Goal: Information Seeking & Learning: Compare options

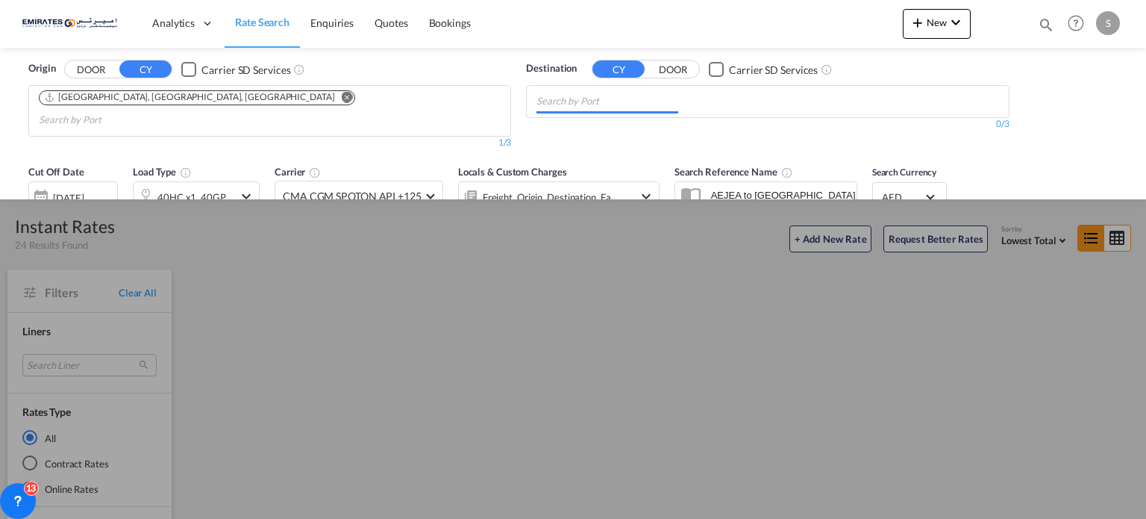
scroll to position [720, 0]
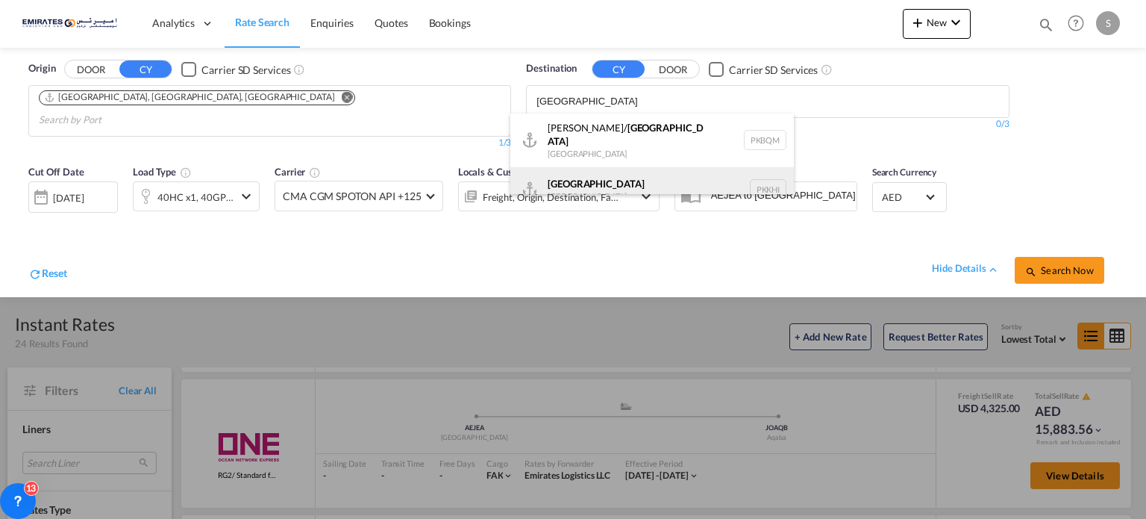
type input "[GEOGRAPHIC_DATA]"
click at [548, 178] on div "Karachi [GEOGRAPHIC_DATA] PKKHI" at bounding box center [652, 189] width 284 height 45
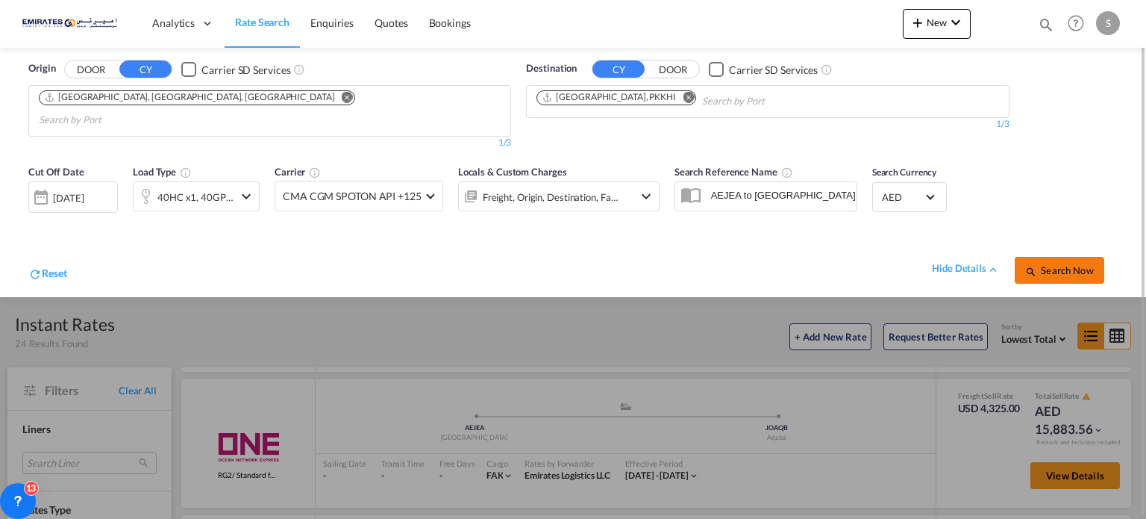
click at [1067, 259] on button "Search Now" at bounding box center [1060, 270] width 90 height 27
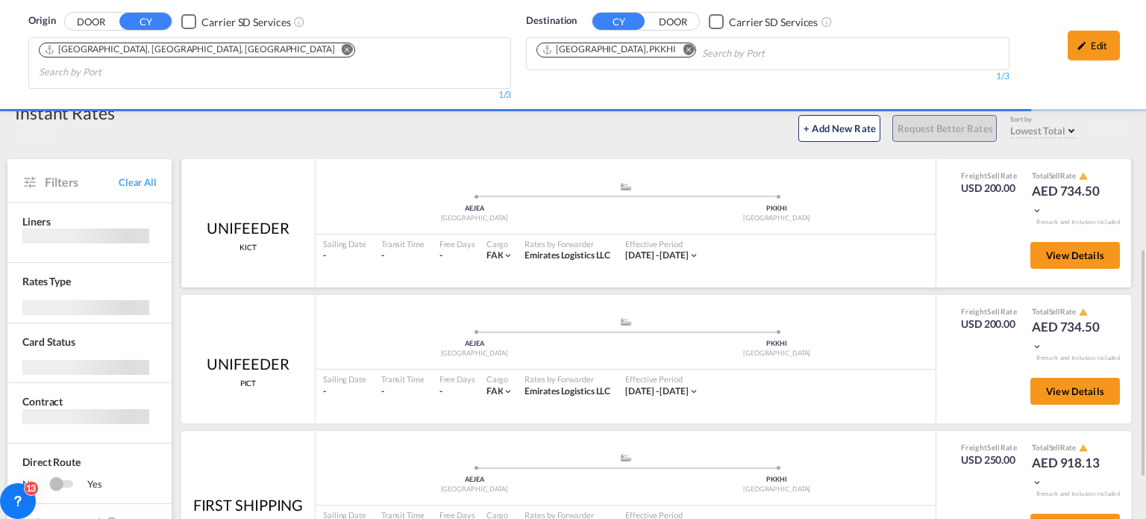
scroll to position [224, 0]
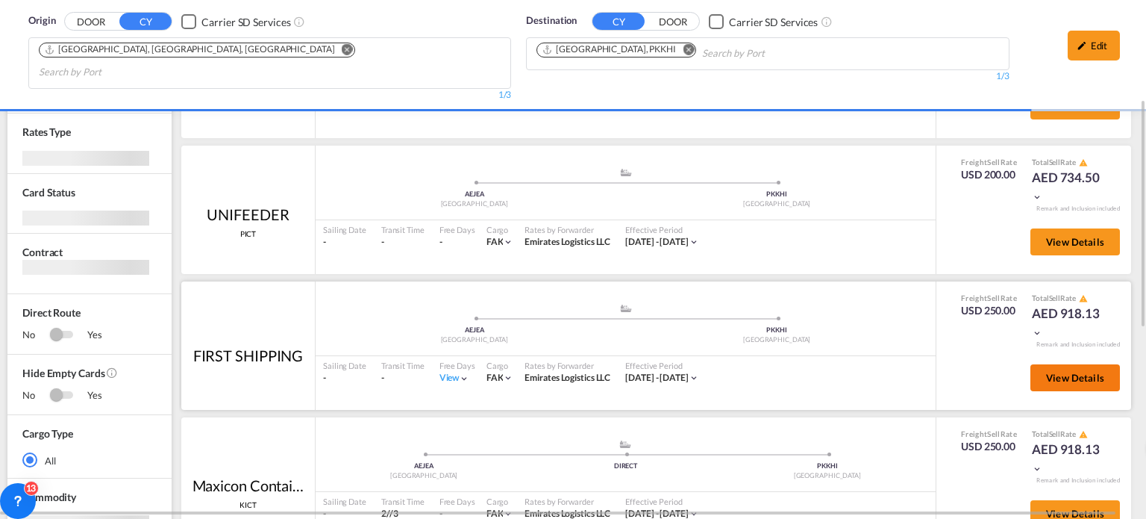
click at [1056, 372] on span "View Details" at bounding box center [1075, 378] width 58 height 12
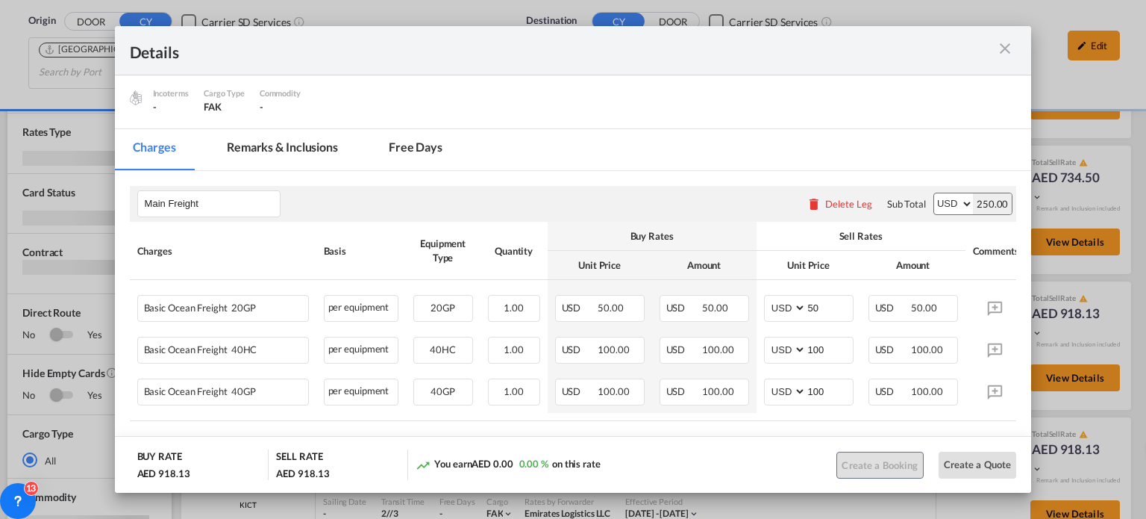
click at [284, 145] on md-tab-item "Remarks & Inclusions" at bounding box center [282, 149] width 147 height 41
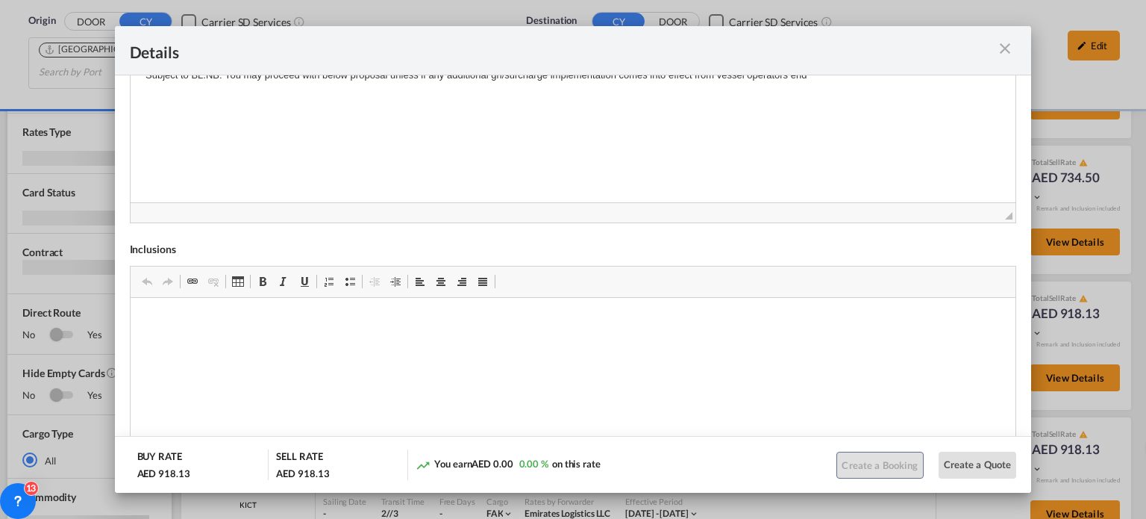
scroll to position [670, 0]
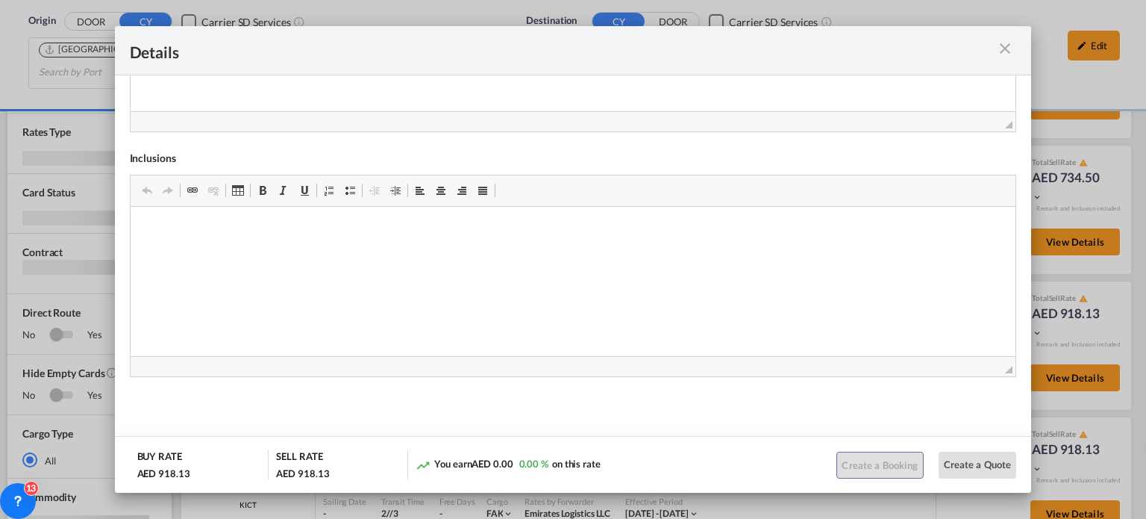
click at [1003, 43] on md-icon "icon-close m-3 fg-AAA8AD cursor" at bounding box center [1005, 49] width 18 height 18
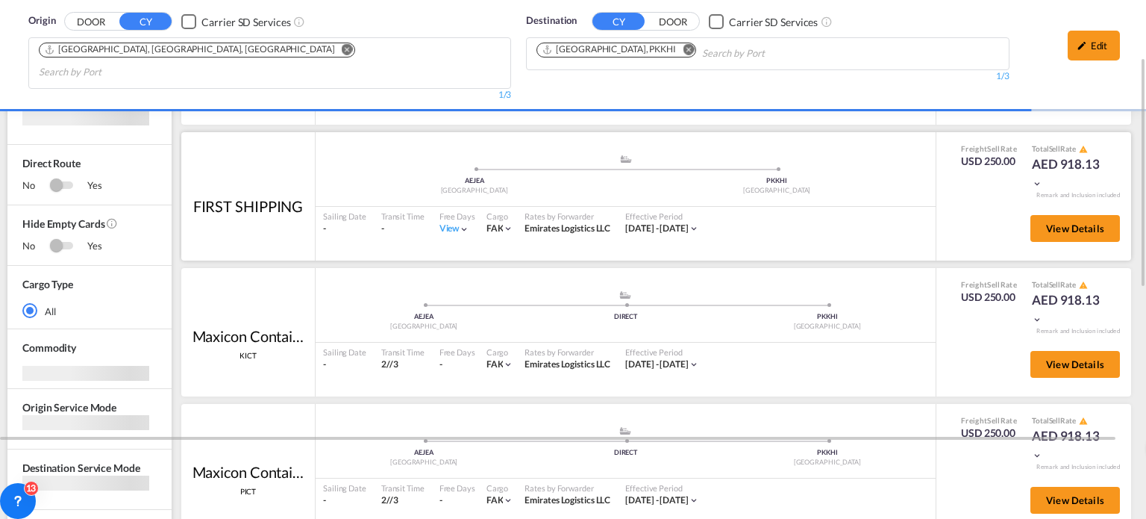
scroll to position [298, 0]
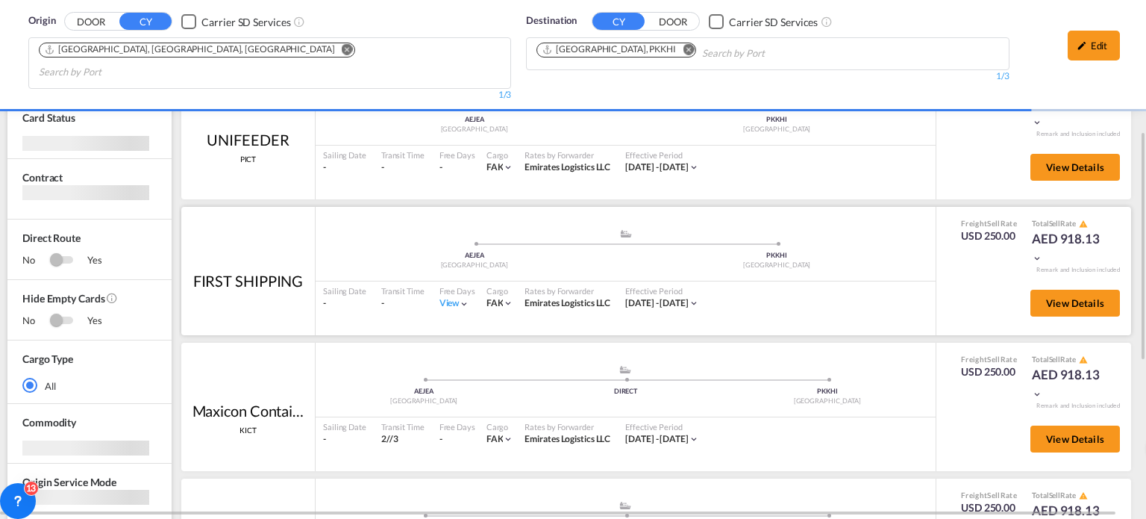
click at [451, 297] on div "View" at bounding box center [454, 303] width 31 height 13
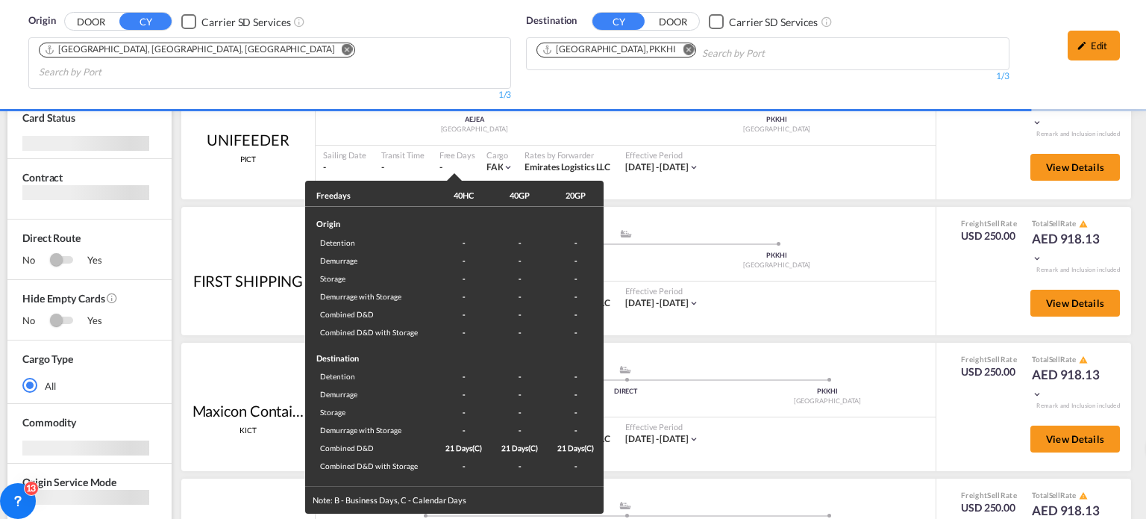
click at [775, 304] on div "Freedays 40HC 40GP 20GP Origin Detention - - - Demurrage - - - Storage - - - De…" at bounding box center [573, 259] width 1146 height 519
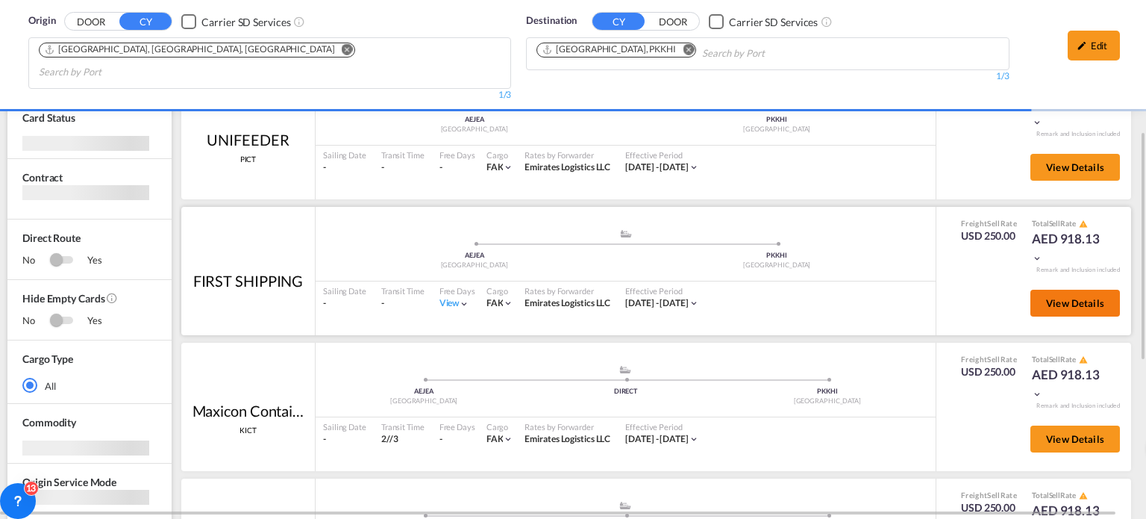
click at [1031, 289] on button "View Details" at bounding box center [1075, 302] width 90 height 27
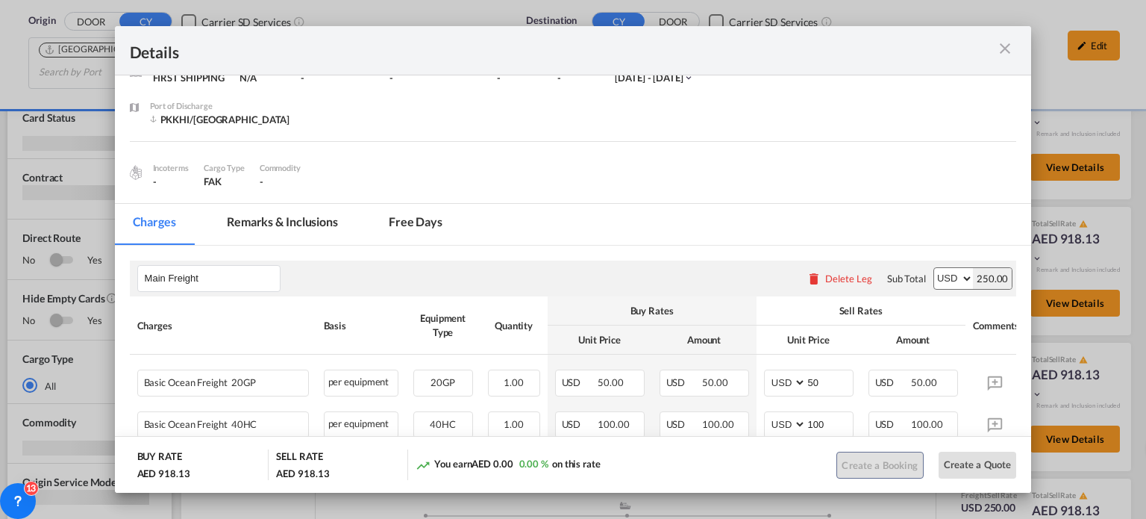
scroll to position [209, 0]
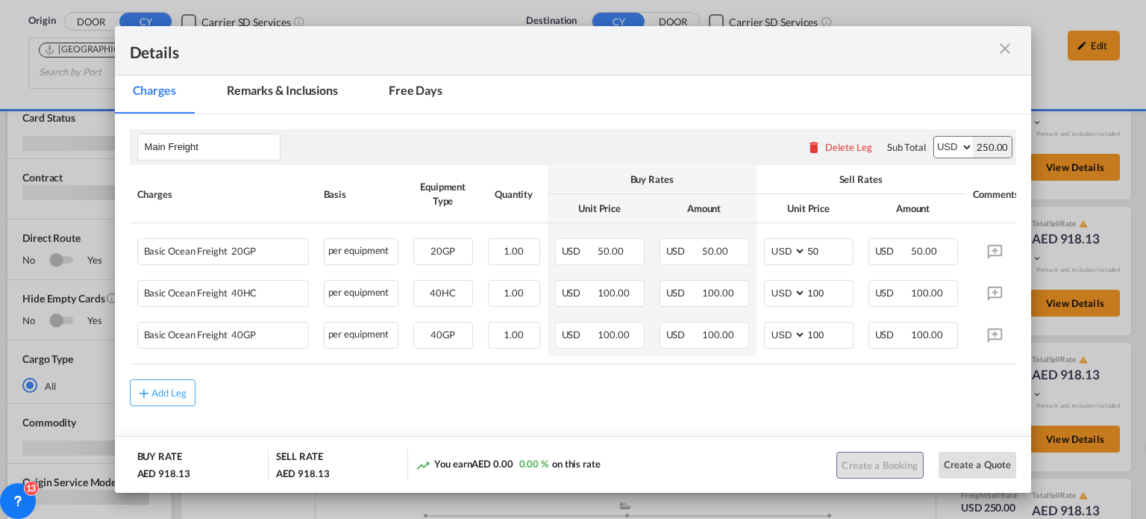
click at [999, 49] on md-icon "icon-close m-3 fg-AAA8AD cursor" at bounding box center [1005, 49] width 18 height 18
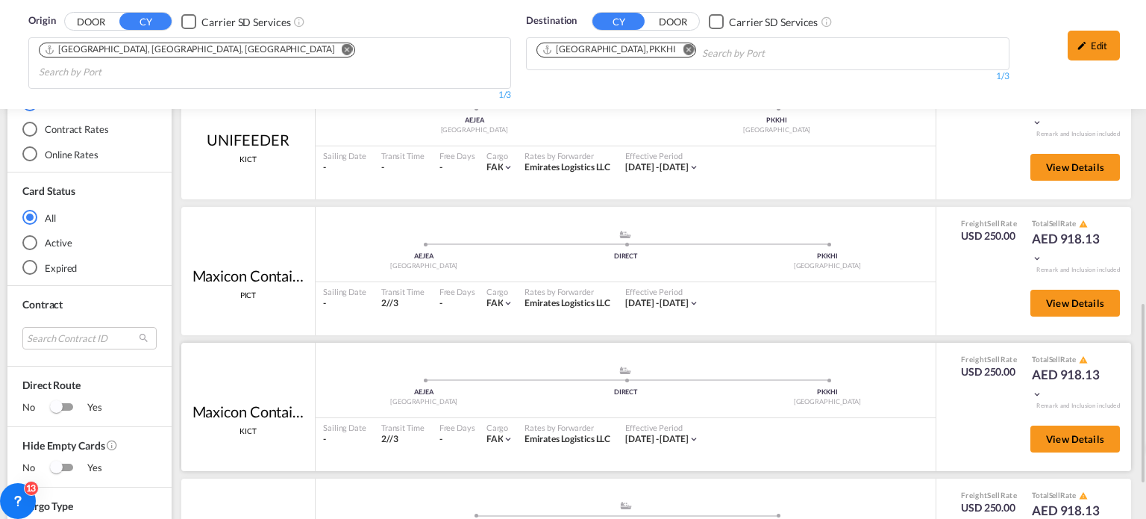
scroll to position [440, 0]
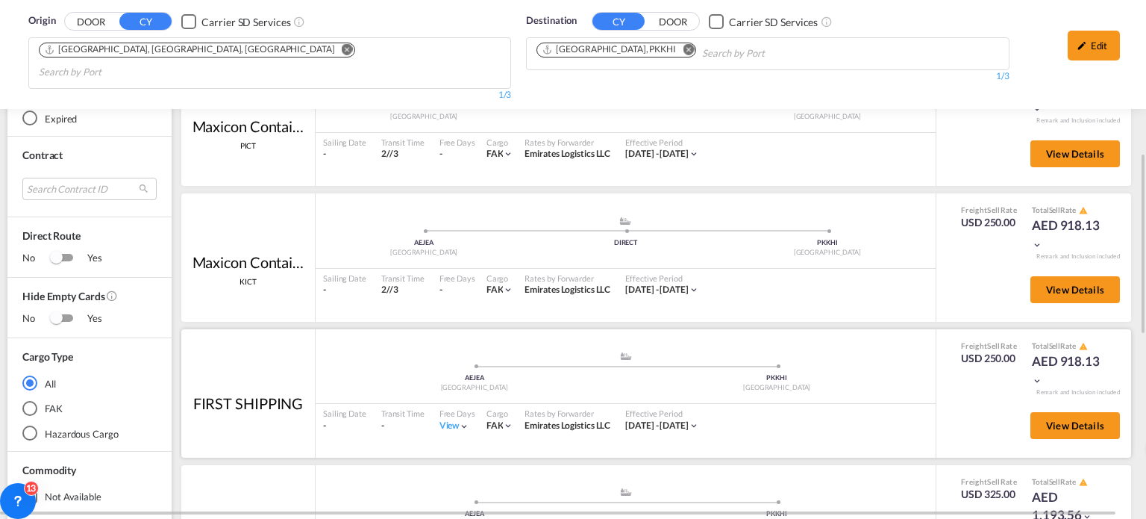
click at [446, 419] on div "View" at bounding box center [454, 425] width 31 height 13
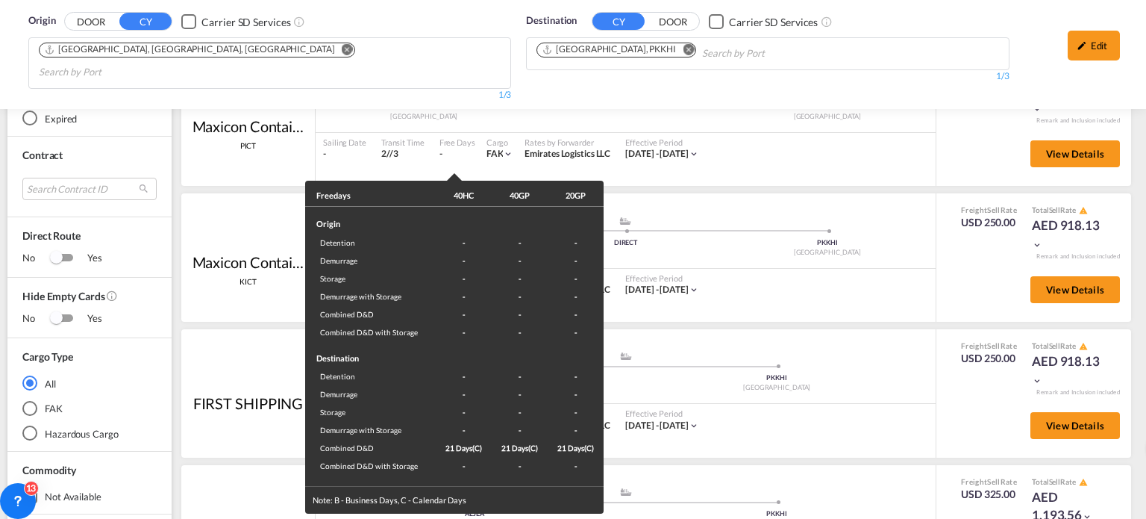
click at [860, 372] on div "Freedays 40HC 40GP 20GP Origin Detention - - - Demurrage - - - Storage - - - De…" at bounding box center [573, 259] width 1146 height 519
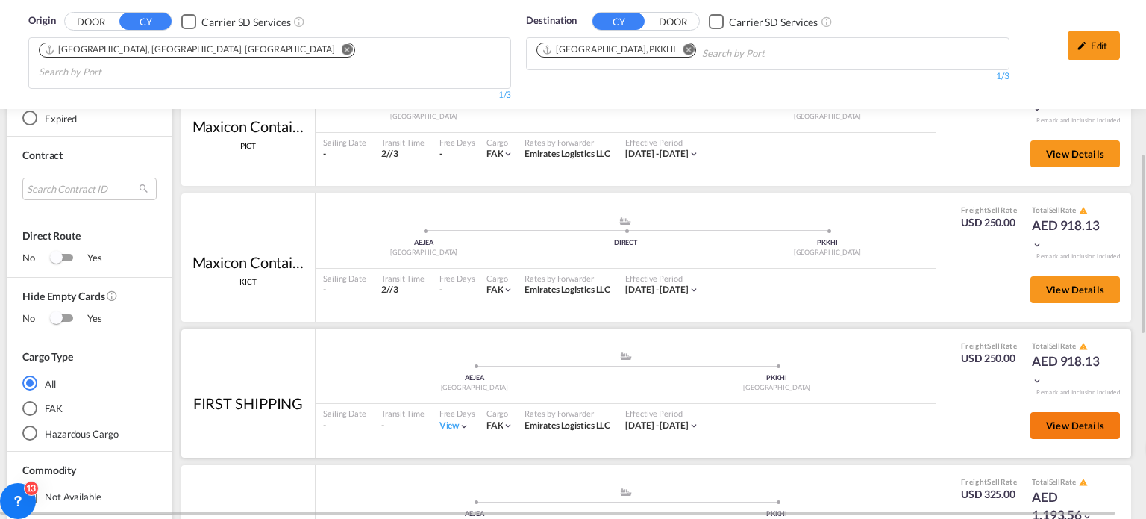
click at [1046, 419] on span "View Details" at bounding box center [1075, 425] width 58 height 12
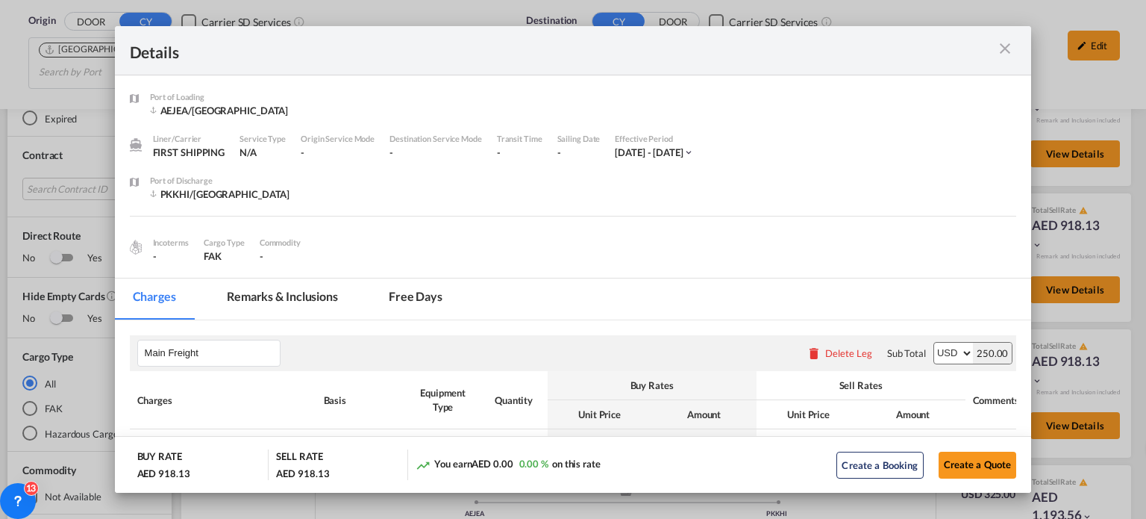
scroll to position [149, 0]
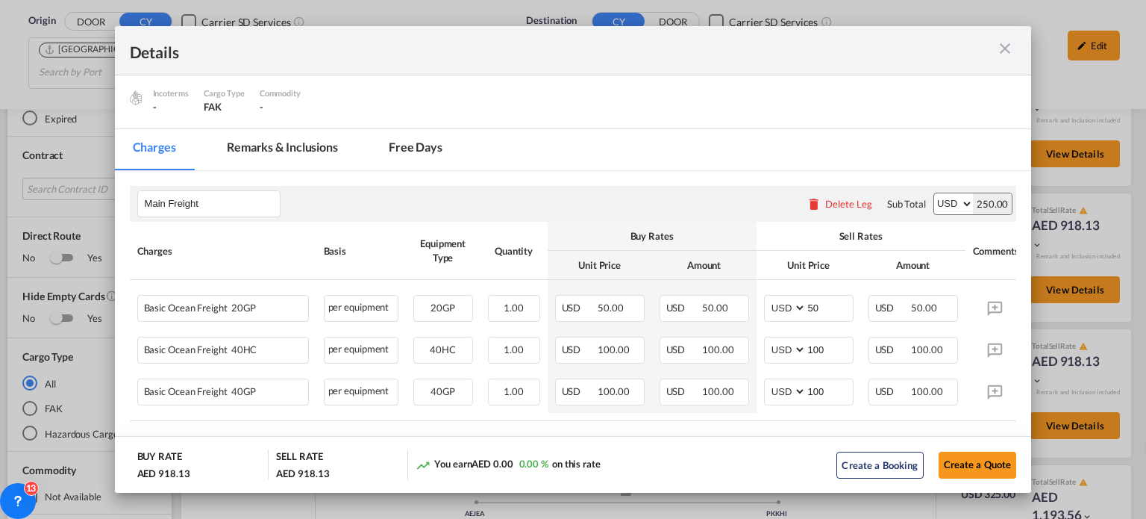
click at [1010, 47] on md-icon "icon-close m-3 fg-AAA8AD cursor" at bounding box center [1005, 49] width 18 height 18
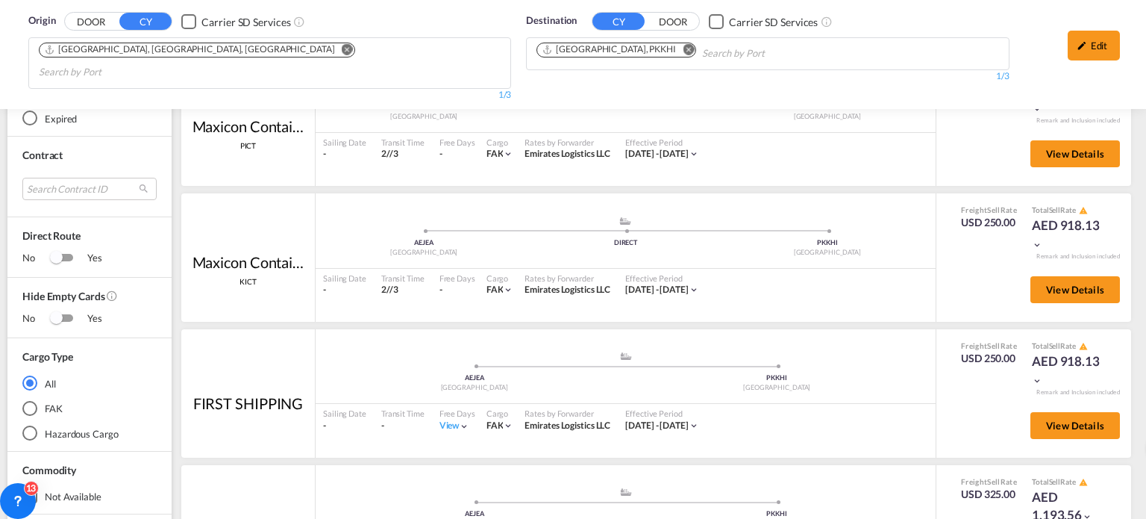
scroll to position [366, 0]
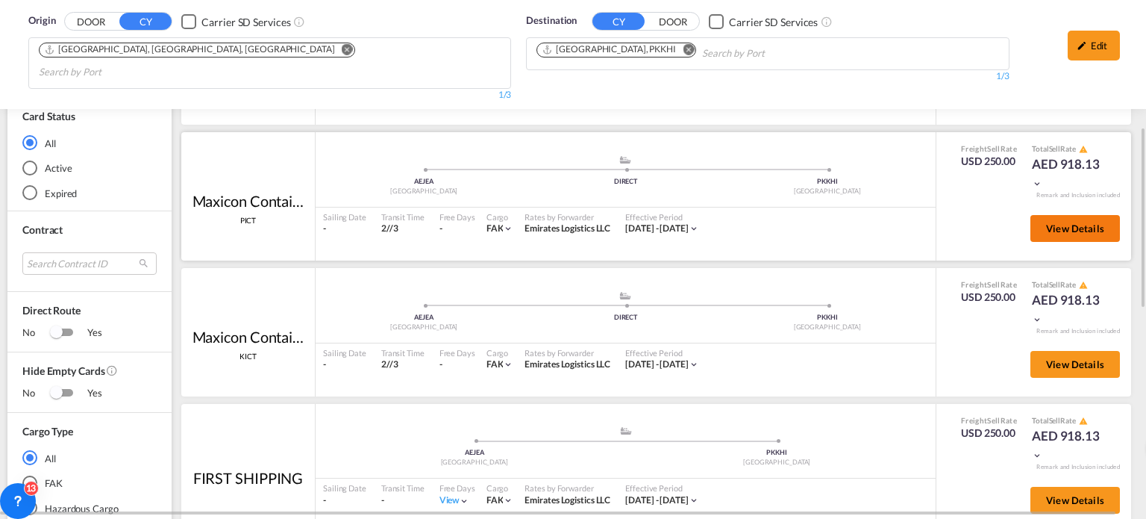
click at [1065, 216] on button "View Details" at bounding box center [1075, 228] width 90 height 27
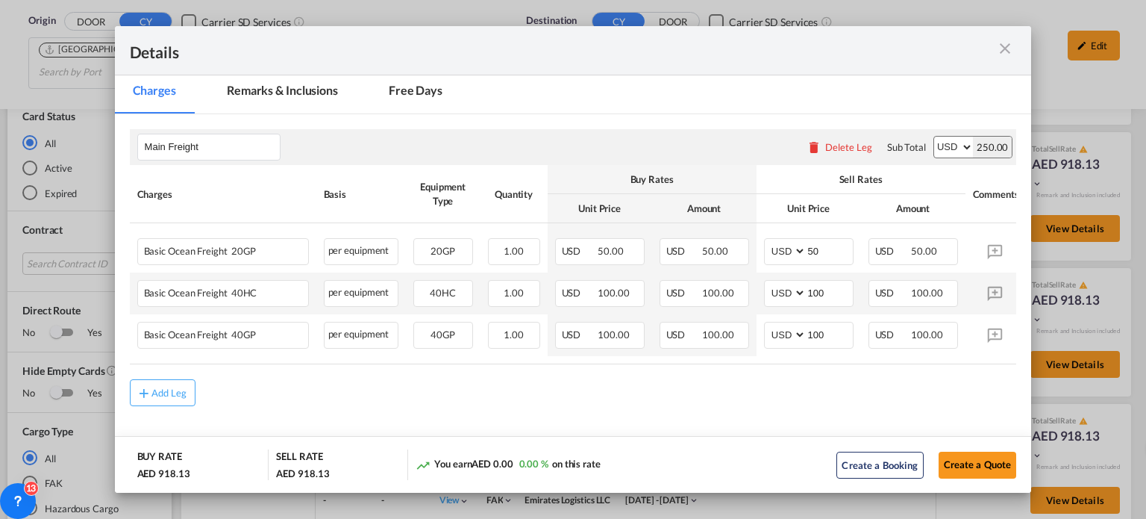
scroll to position [209, 0]
click at [1006, 47] on md-icon "icon-close m-3 fg-AAA8AD cursor" at bounding box center [1005, 49] width 18 height 18
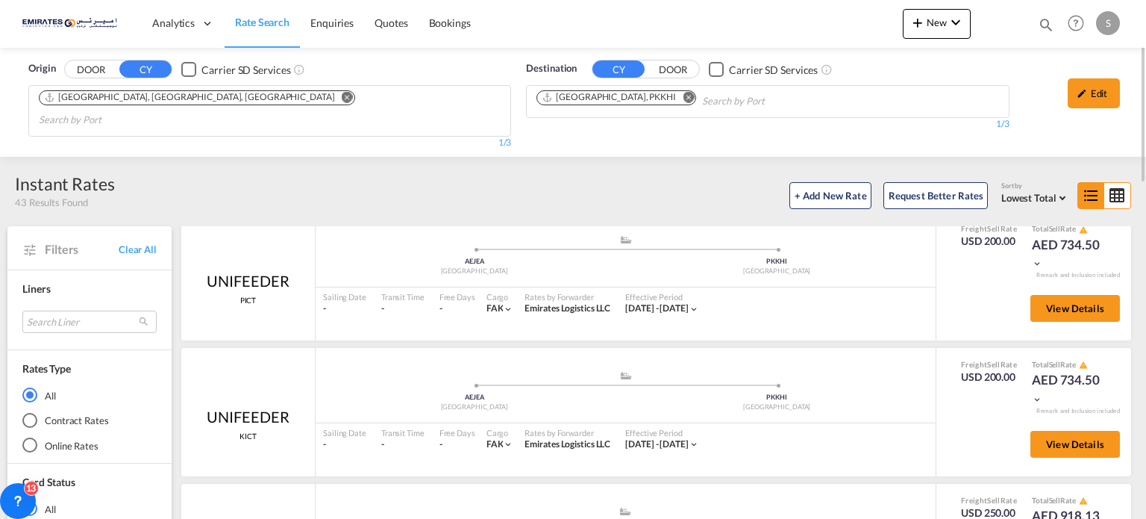
scroll to position [0, 0]
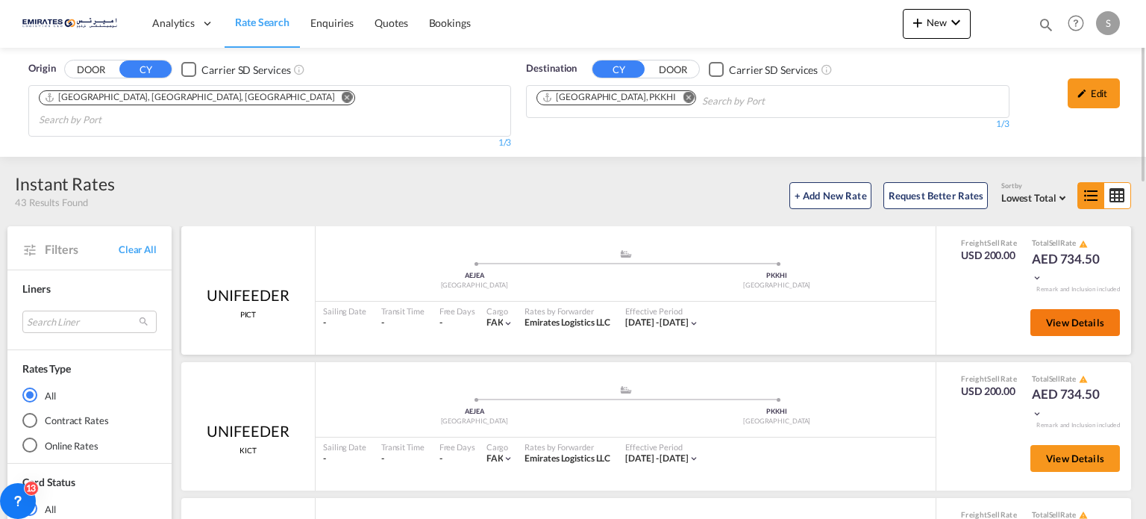
click at [1059, 316] on span "View Details" at bounding box center [1075, 322] width 58 height 12
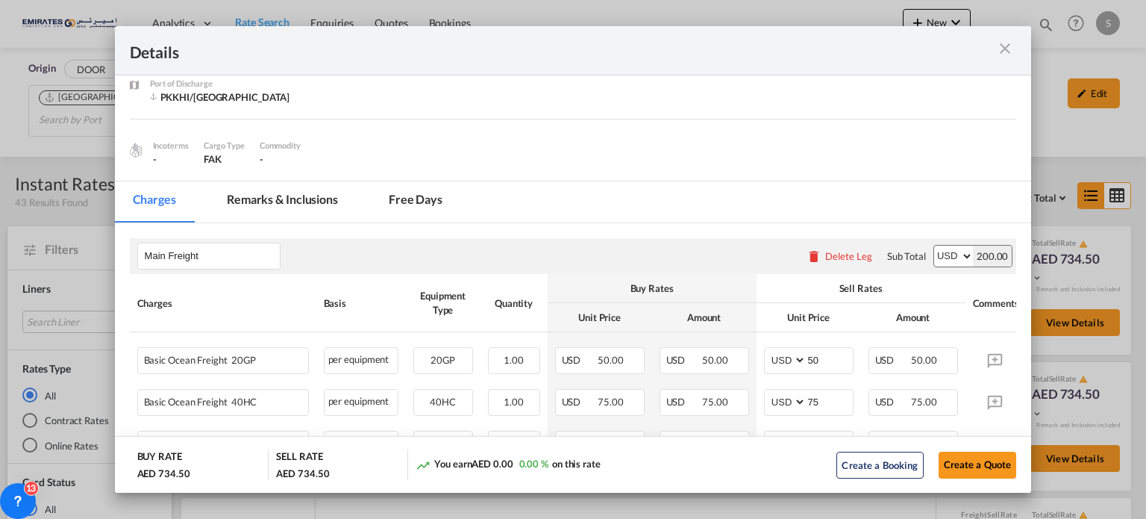
scroll to position [209, 0]
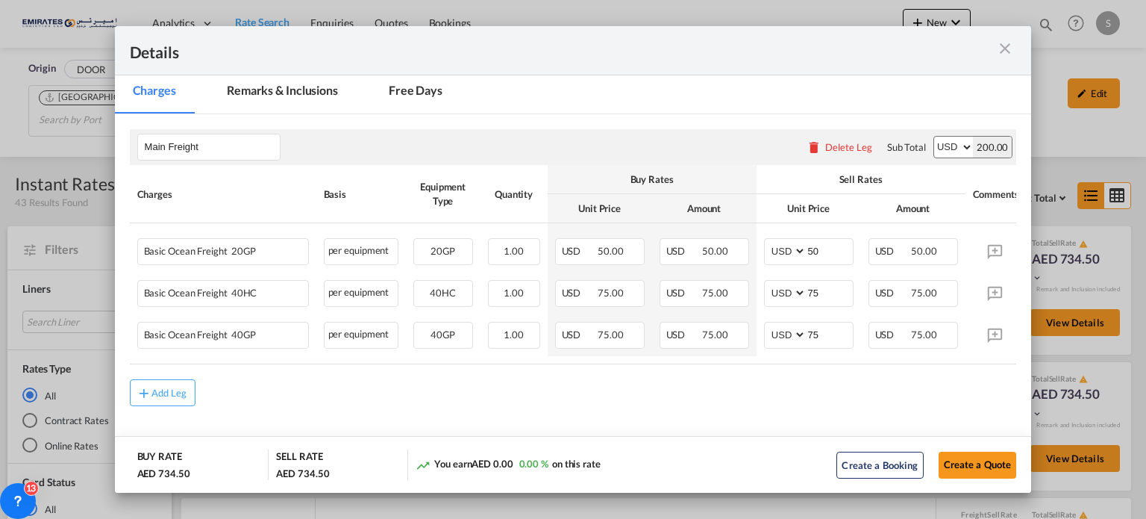
click at [1009, 47] on md-icon "icon-close m-3 fg-AAA8AD cursor" at bounding box center [1005, 49] width 18 height 18
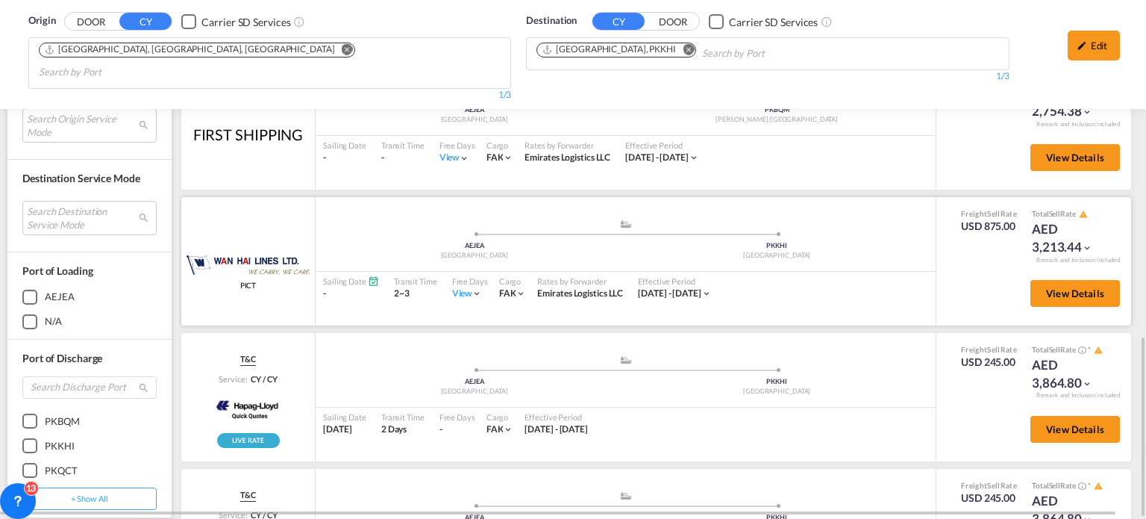
scroll to position [671, 0]
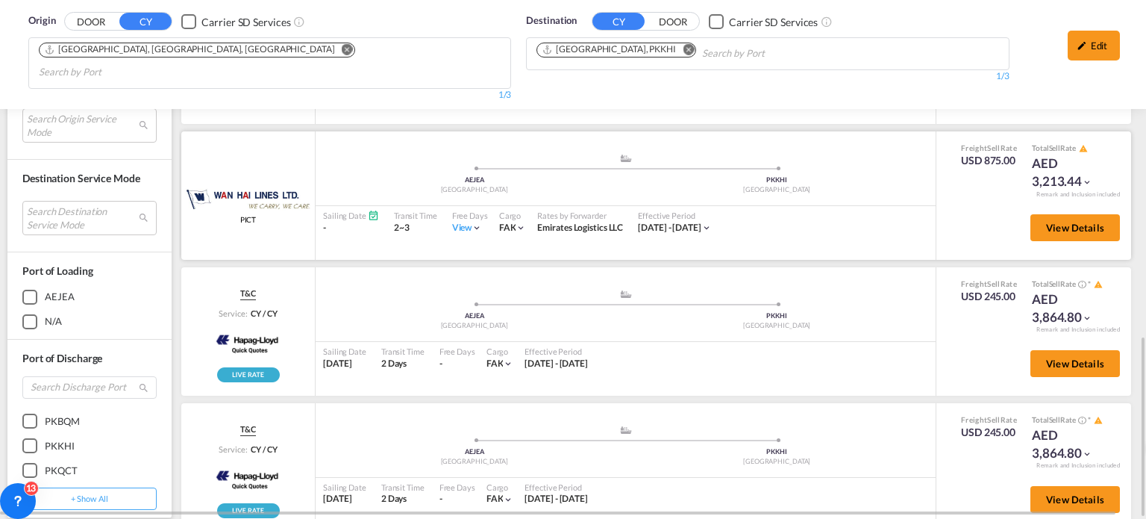
click at [455, 222] on div "View" at bounding box center [467, 228] width 31 height 13
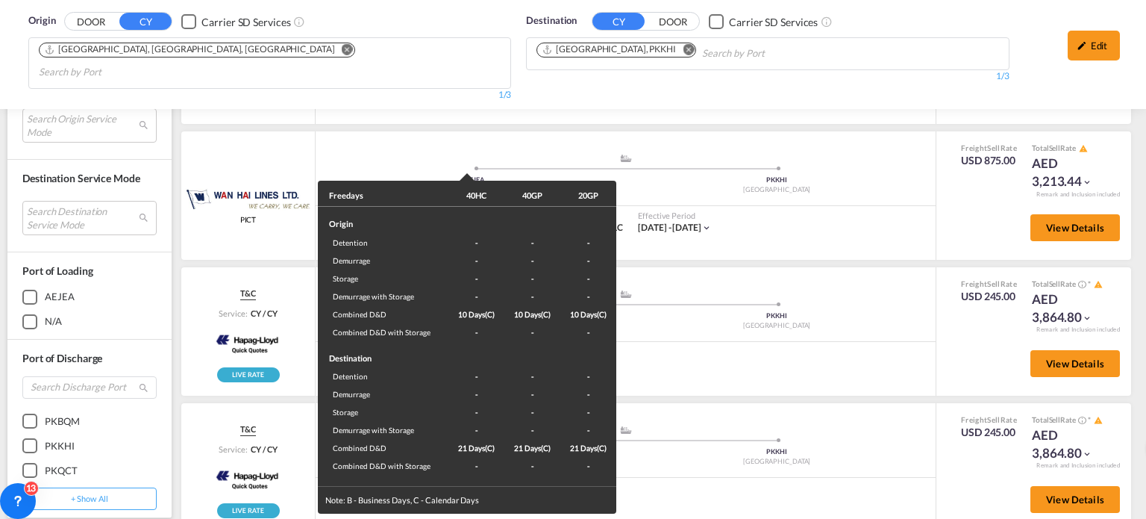
click at [851, 211] on div "Freedays 40HC 40GP 20GP Origin Detention - - - Demurrage - - - Storage - - - De…" at bounding box center [573, 259] width 1146 height 519
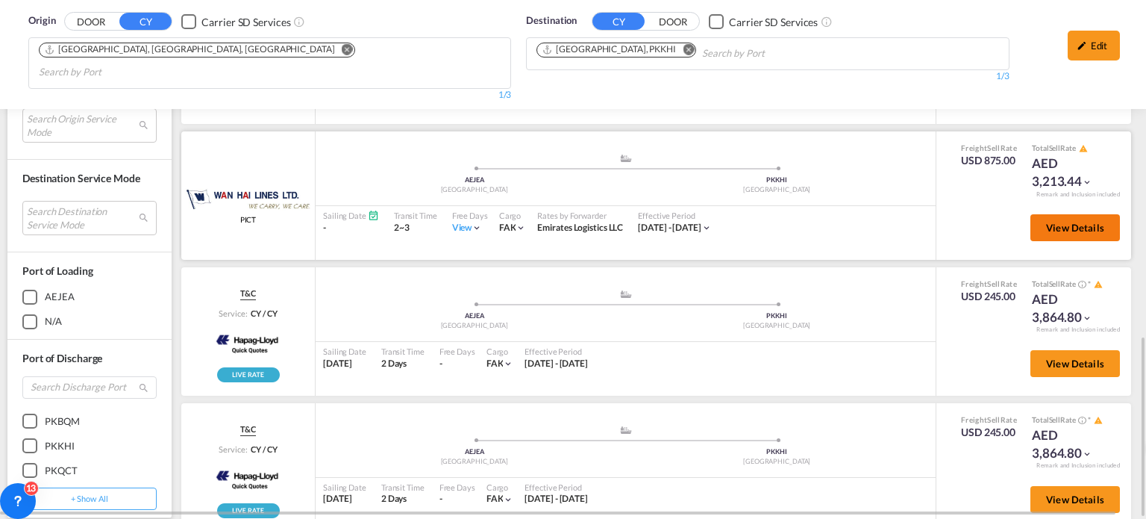
click at [1057, 214] on button "View Details" at bounding box center [1075, 227] width 90 height 27
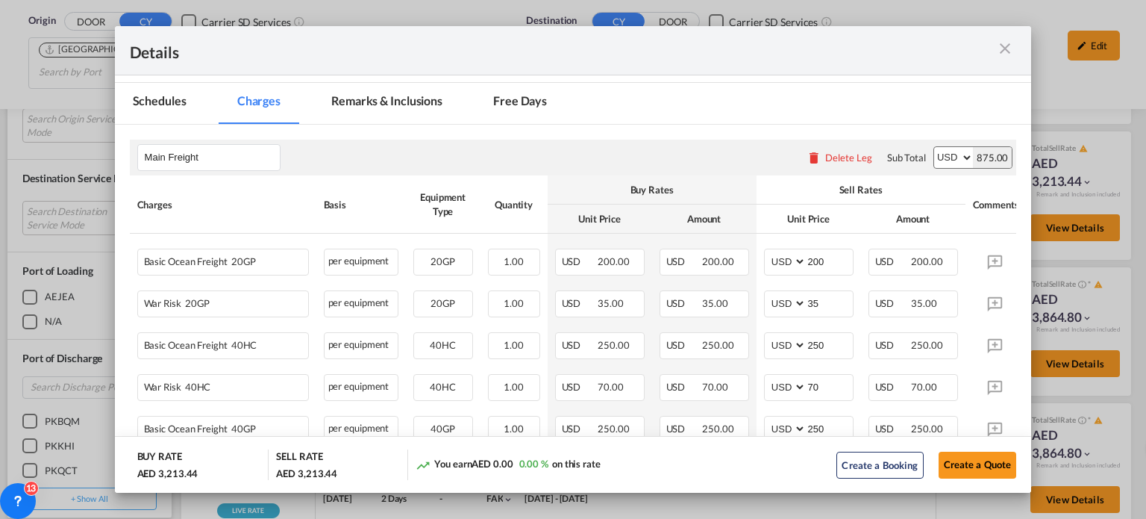
scroll to position [224, 0]
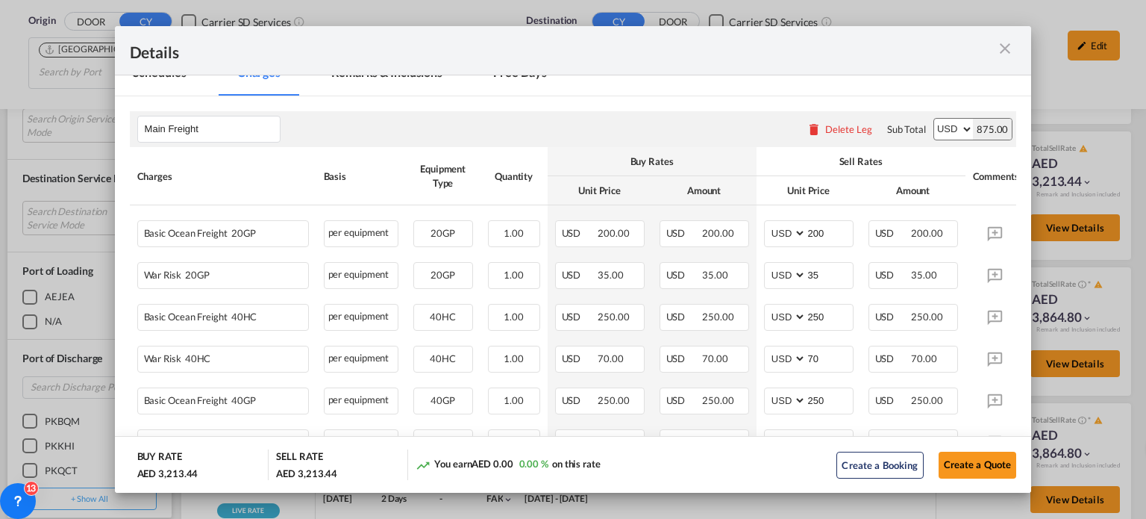
click at [998, 51] on md-icon "icon-close m-3 fg-AAA8AD cursor" at bounding box center [1005, 49] width 18 height 18
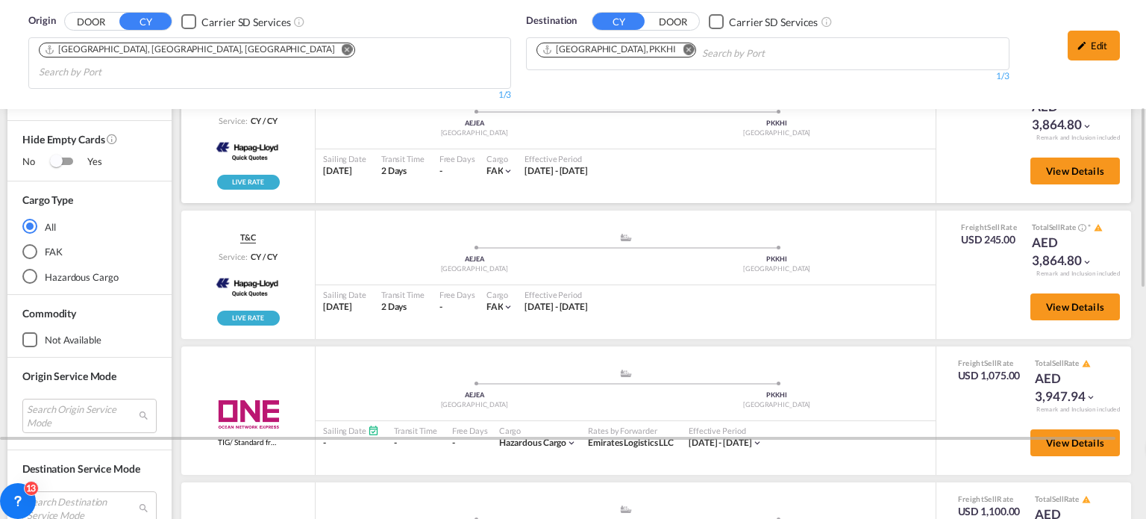
scroll to position [448, 0]
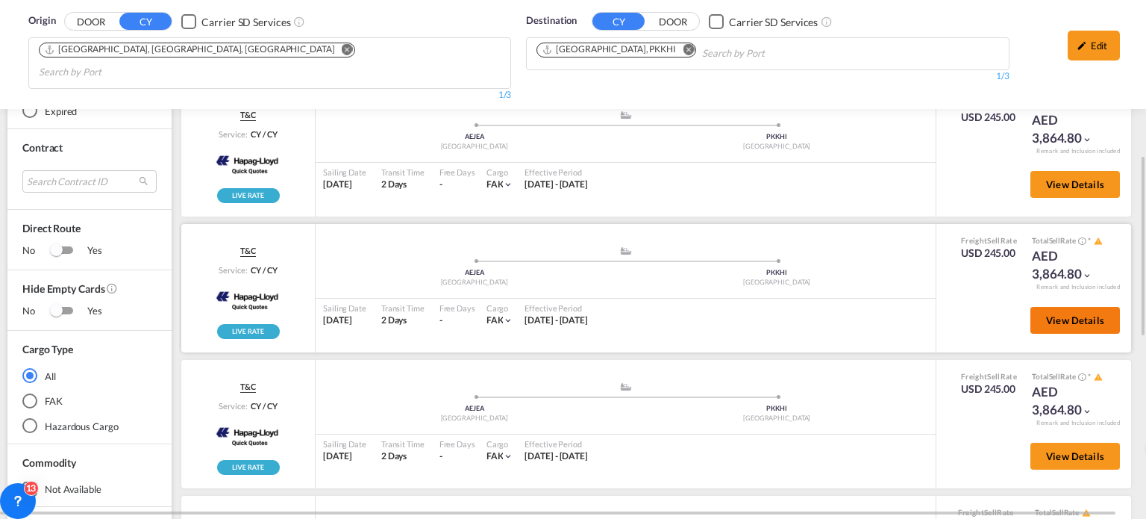
click at [1030, 307] on button "View Details" at bounding box center [1075, 320] width 90 height 27
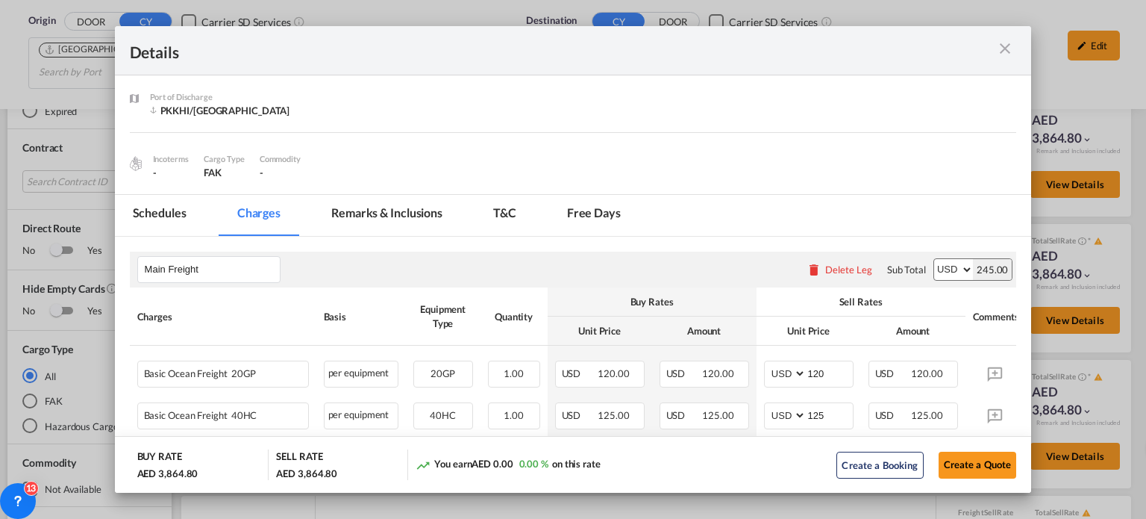
scroll to position [0, 0]
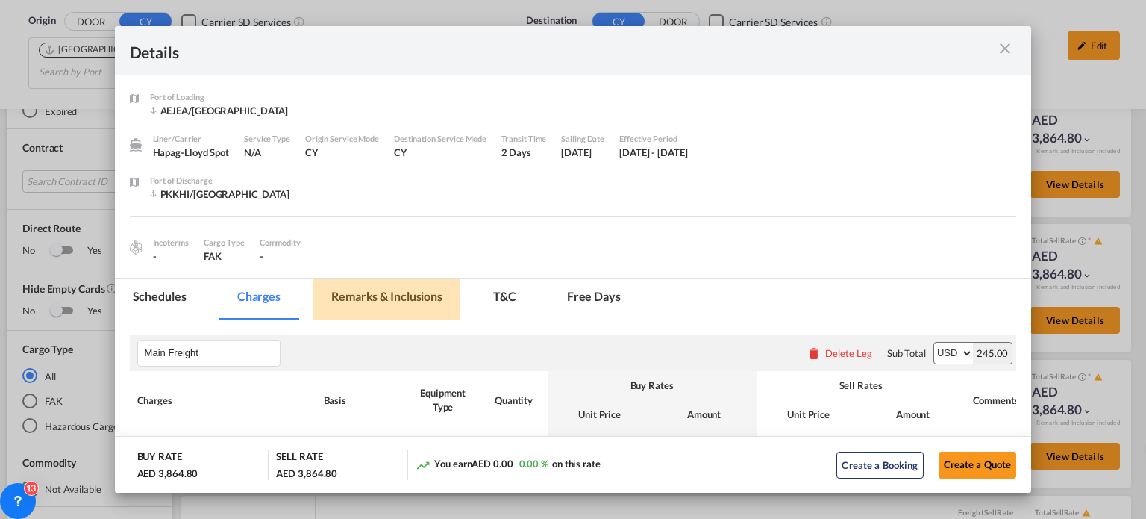
click at [355, 289] on md-tab-item "Remarks & Inclusions" at bounding box center [386, 298] width 147 height 41
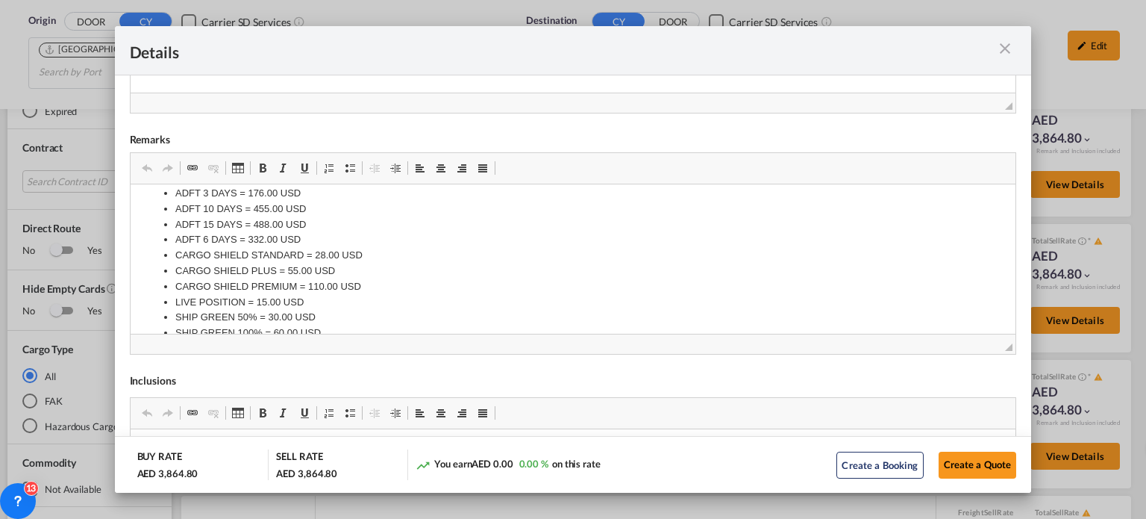
scroll to position [51, 0]
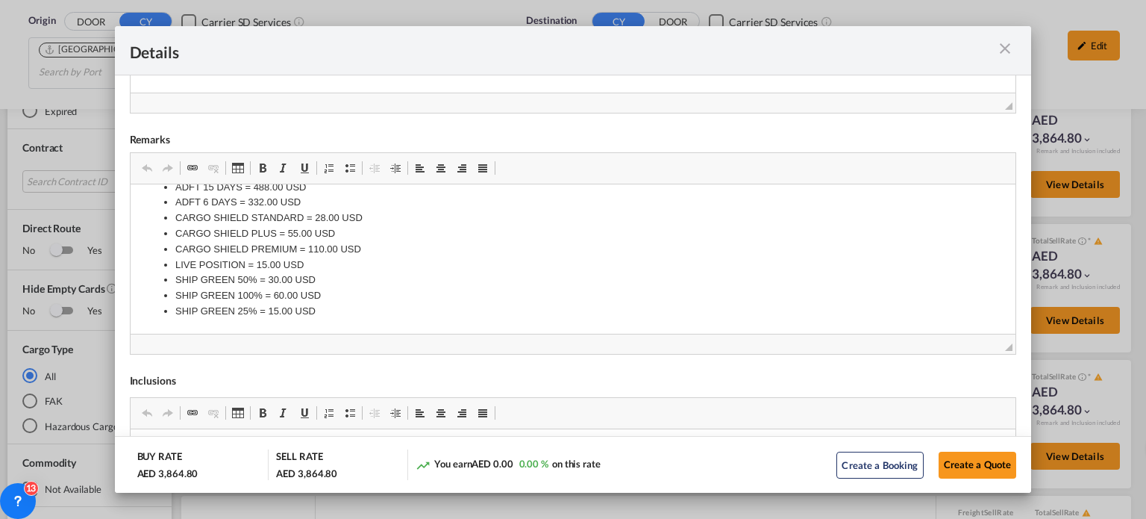
click at [997, 48] on md-icon "icon-close m-3 fg-AAA8AD cursor" at bounding box center [1005, 49] width 18 height 18
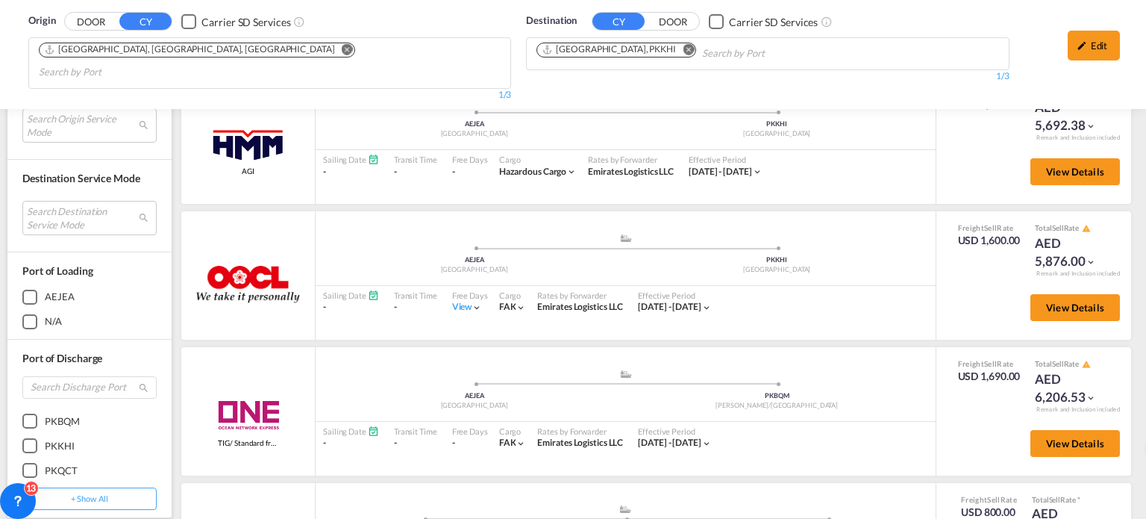
scroll to position [1641, 0]
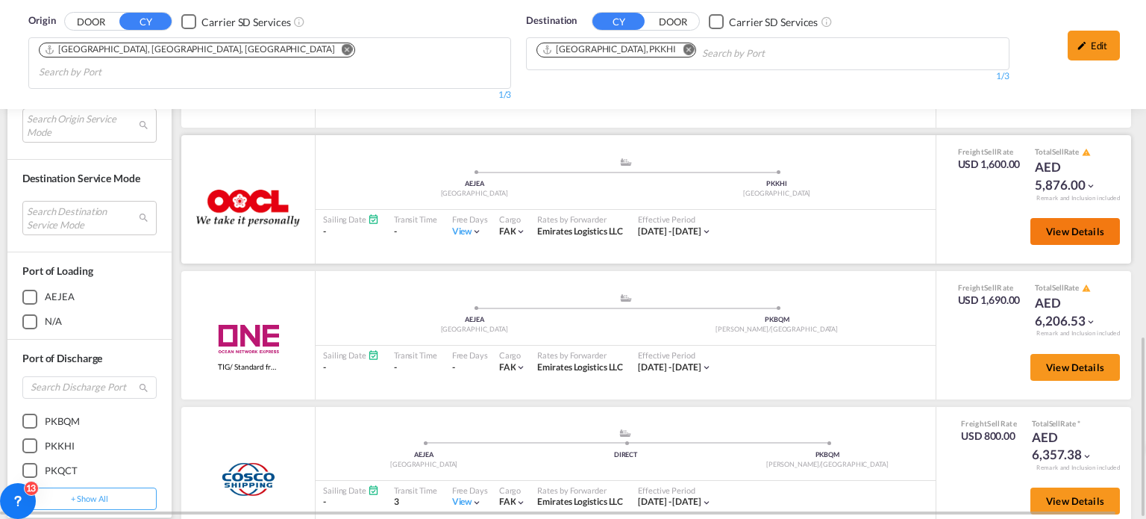
click at [1050, 225] on span "View Details" at bounding box center [1075, 231] width 58 height 12
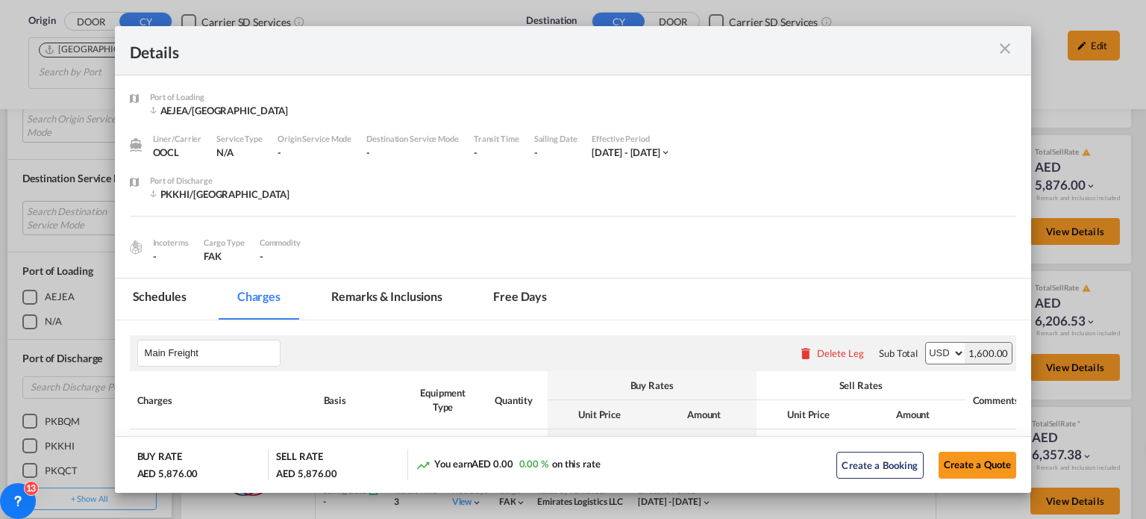
click at [360, 283] on md-tab-item "Remarks & Inclusions" at bounding box center [386, 298] width 147 height 41
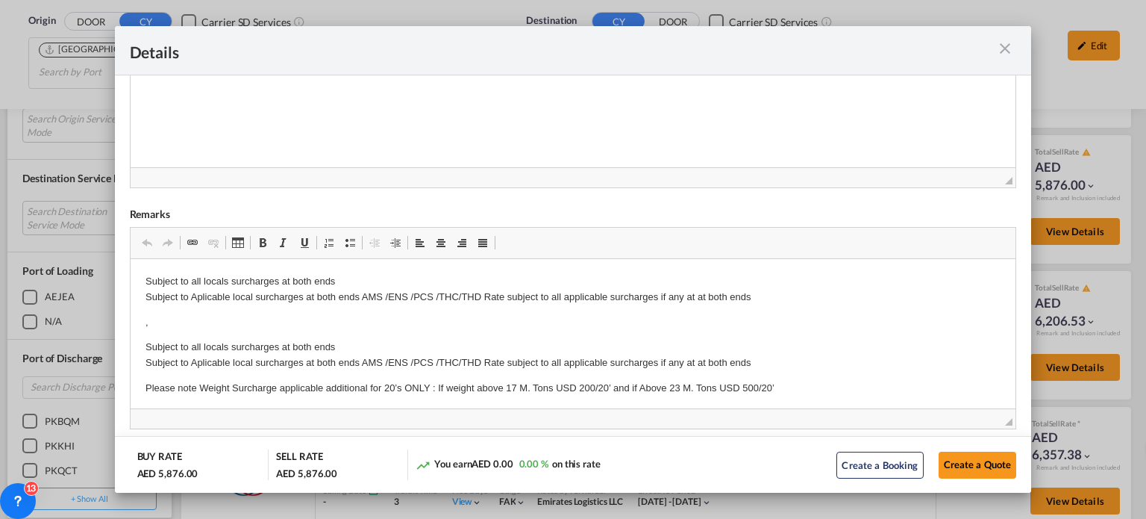
scroll to position [3, 0]
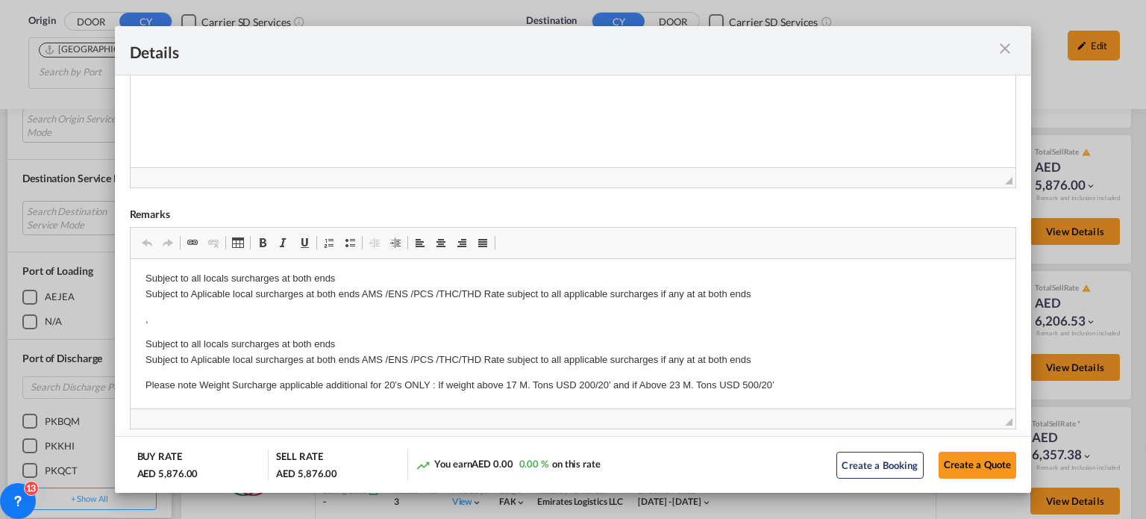
click at [1010, 46] on md-icon "icon-close m-3 fg-AAA8AD cursor" at bounding box center [1005, 49] width 18 height 18
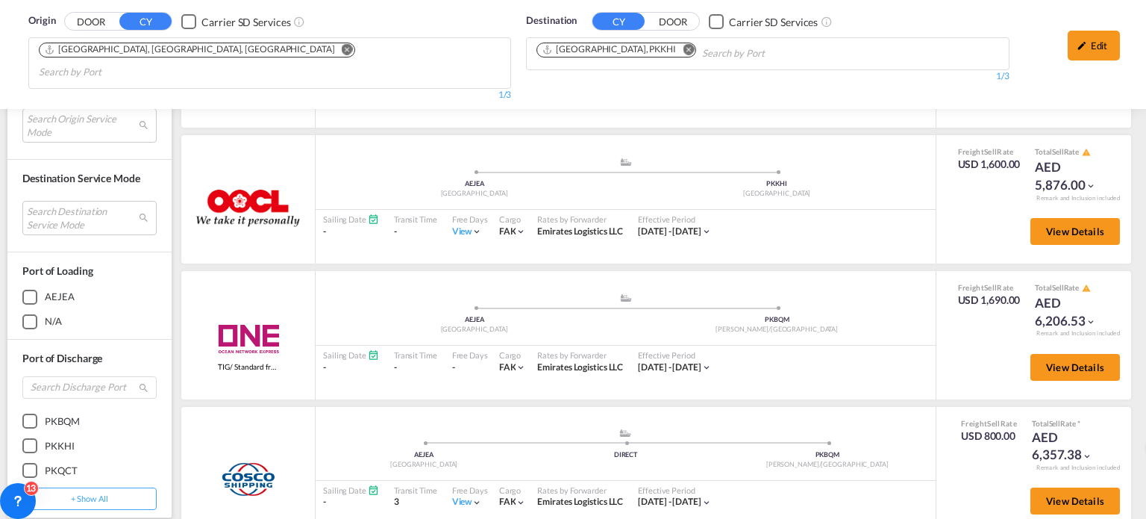
scroll to position [66, 0]
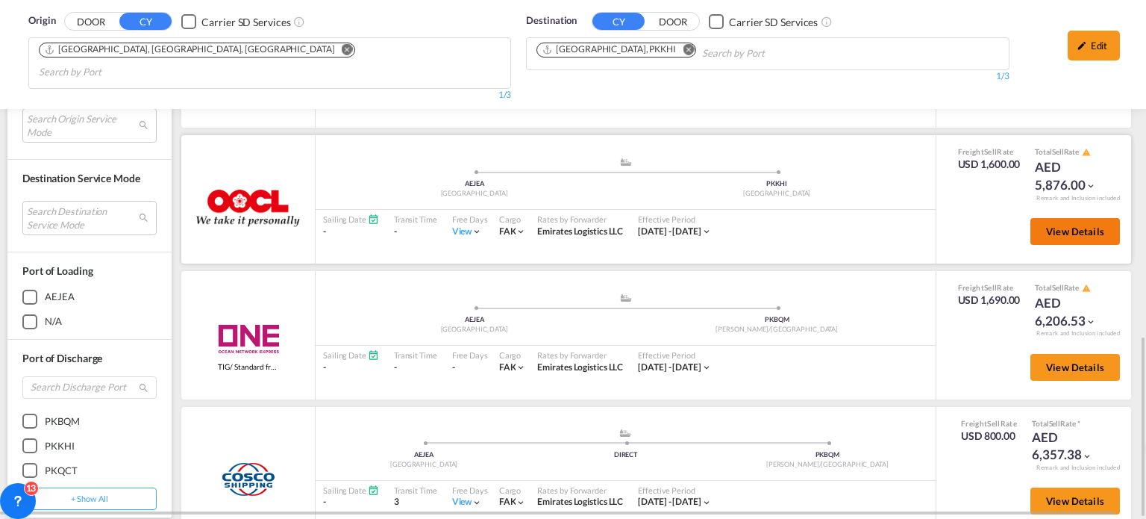
click at [1068, 225] on span "View Details" at bounding box center [1075, 231] width 58 height 12
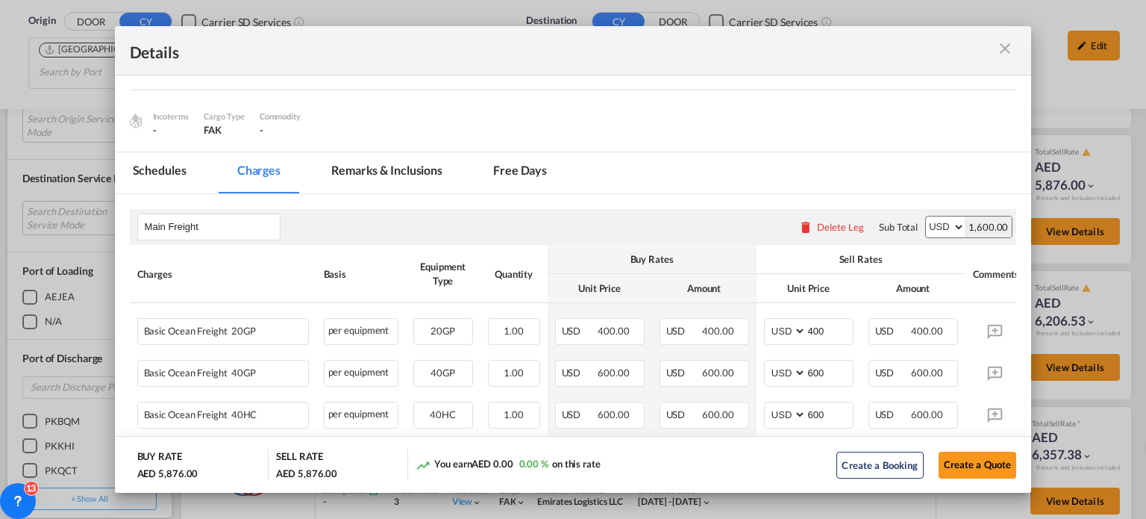
scroll to position [149, 0]
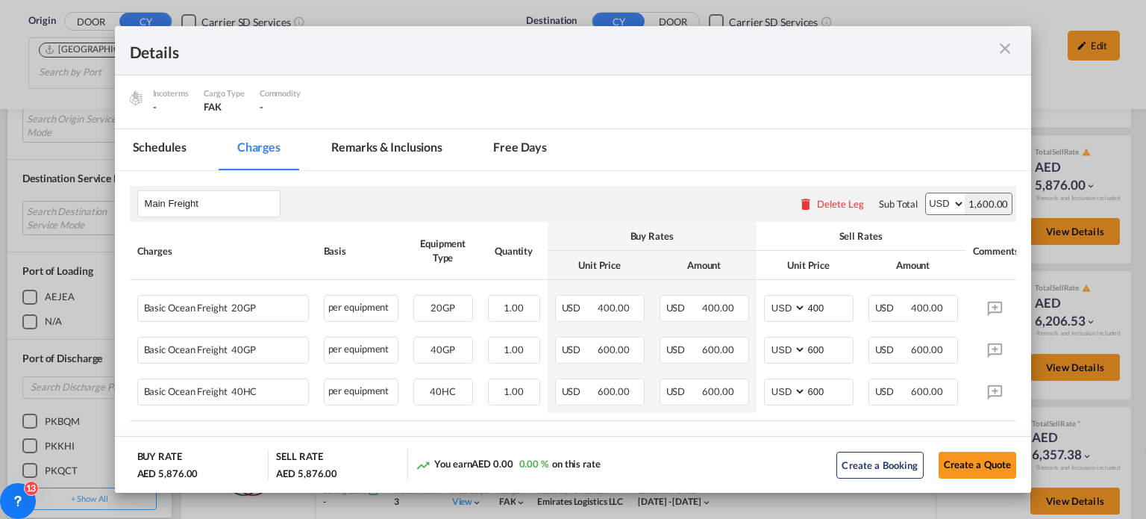
click at [1012, 47] on md-icon "icon-close m-3 fg-AAA8AD cursor" at bounding box center [1005, 49] width 18 height 18
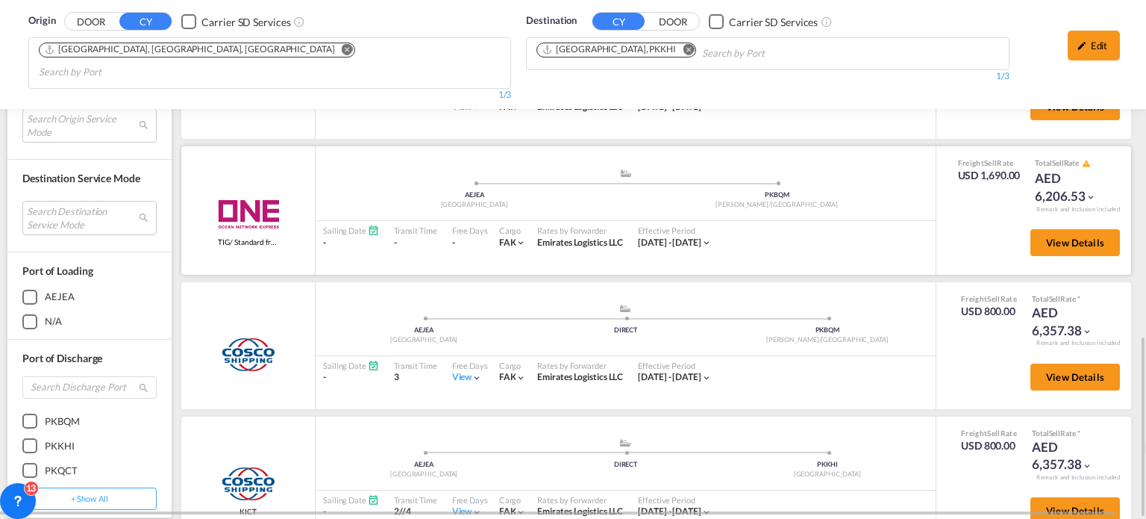
scroll to position [1865, 0]
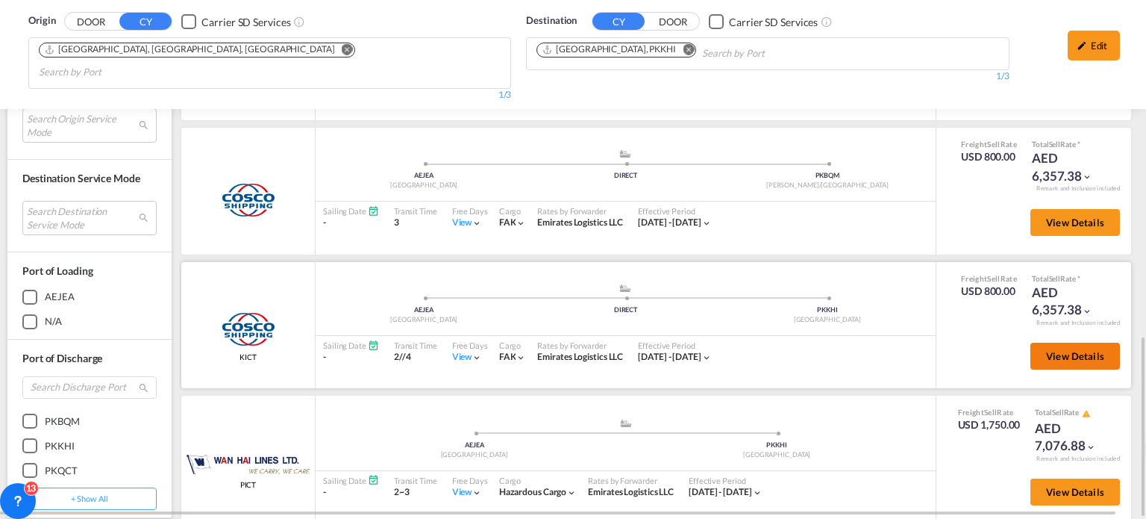
click at [1059, 350] on span "View Details" at bounding box center [1075, 356] width 58 height 12
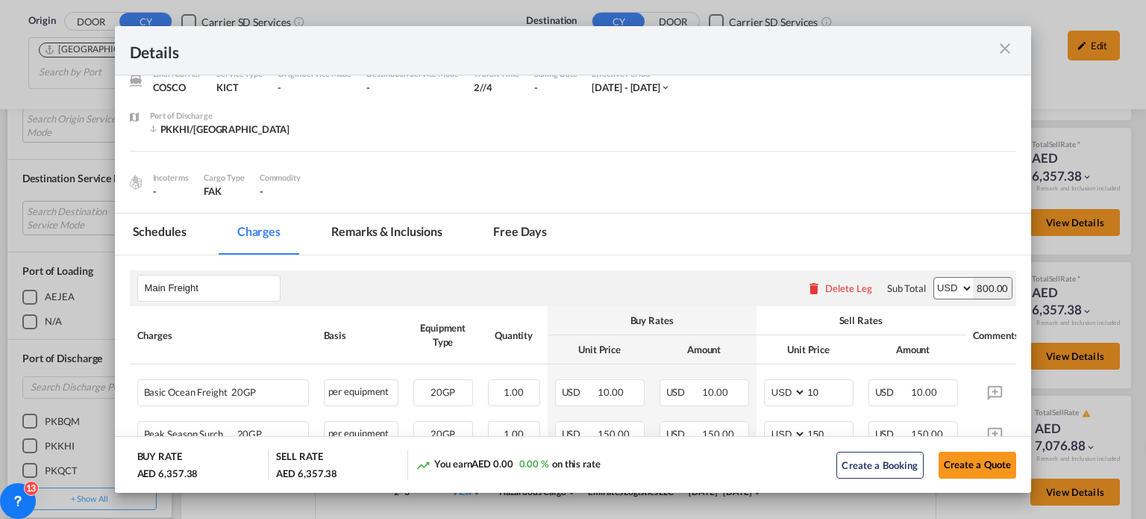
scroll to position [224, 0]
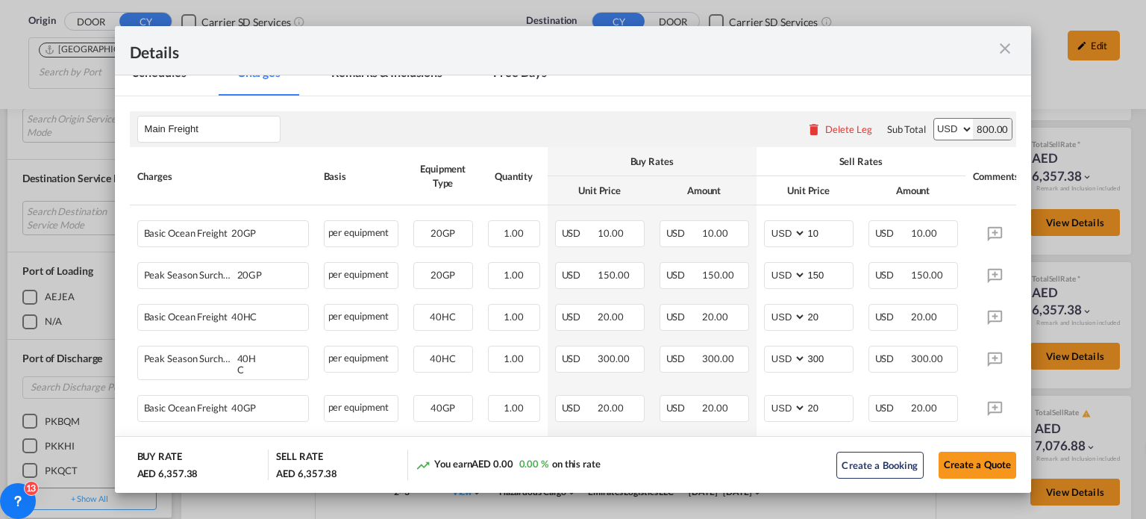
click at [1011, 67] on div "Details" at bounding box center [573, 50] width 917 height 49
click at [1007, 51] on md-icon "icon-close m-3 fg-AAA8AD cursor" at bounding box center [1005, 49] width 18 height 18
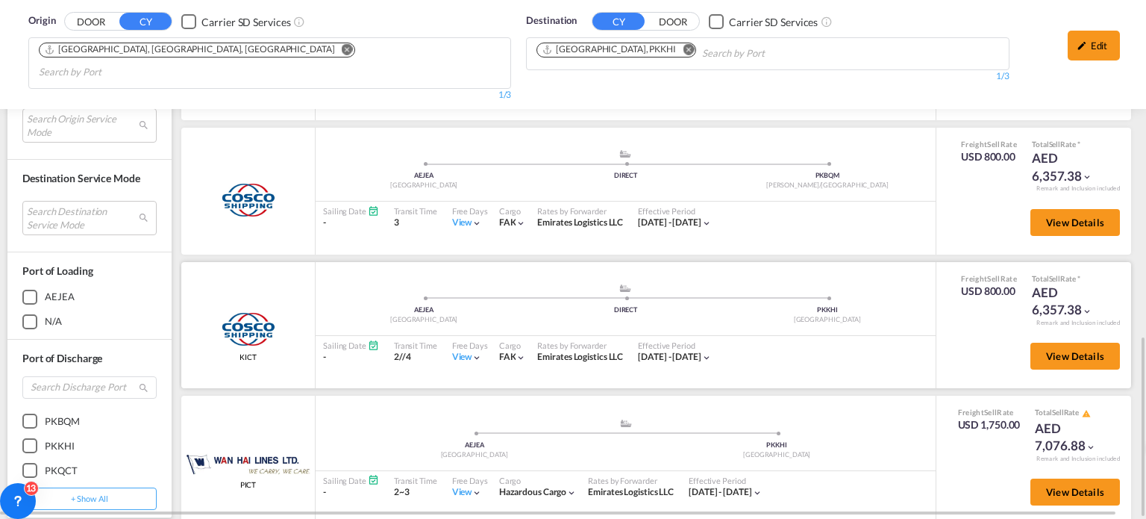
click at [460, 351] on div "View" at bounding box center [467, 357] width 31 height 13
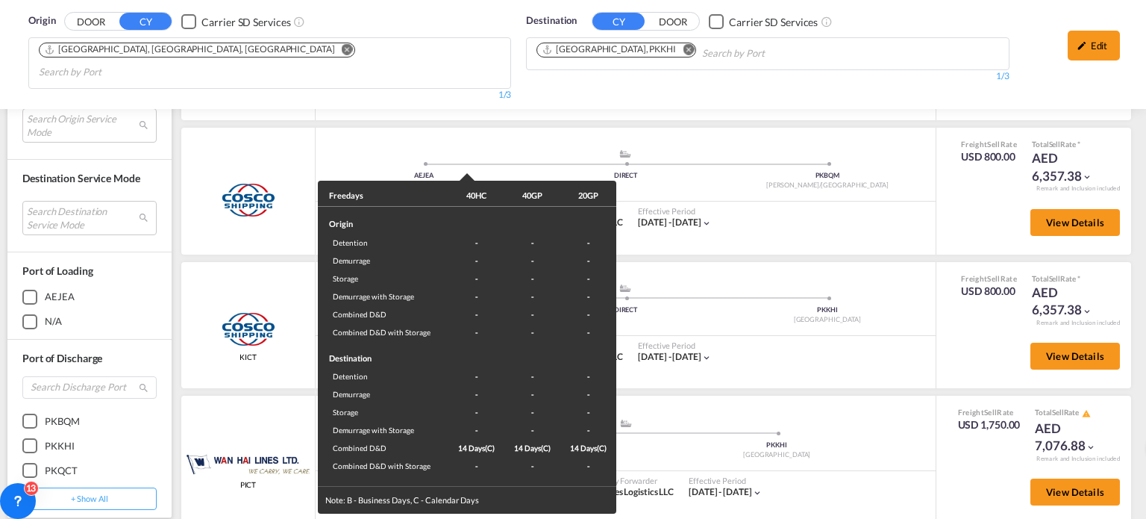
click at [835, 351] on div "Freedays 40HC 40GP 20GP Origin Detention - - - Demurrage - - - Storage - - - De…" at bounding box center [573, 259] width 1146 height 519
